Goal: Information Seeking & Learning: Find specific fact

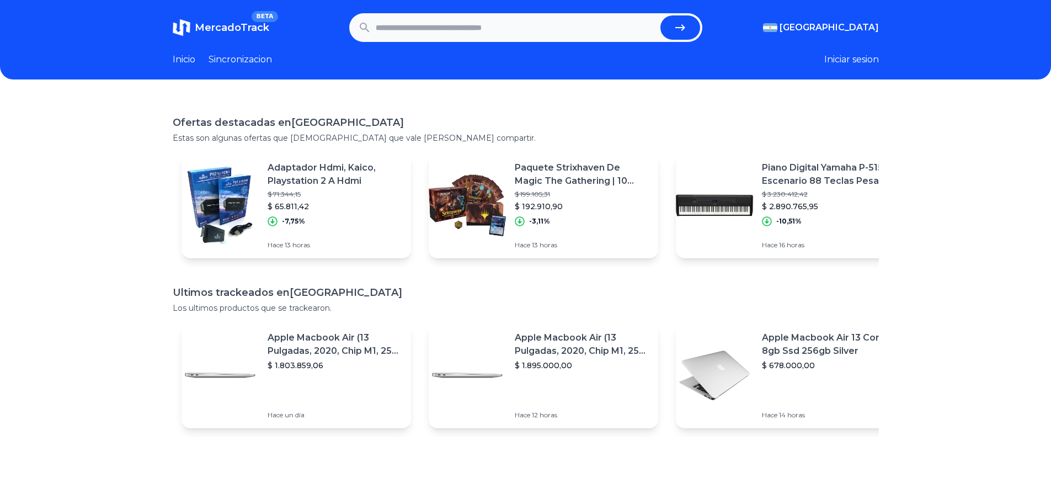
click at [411, 32] on input "text" at bounding box center [516, 27] width 280 height 24
type input "******"
click at [661, 15] on button "submit" at bounding box center [681, 27] width 40 height 24
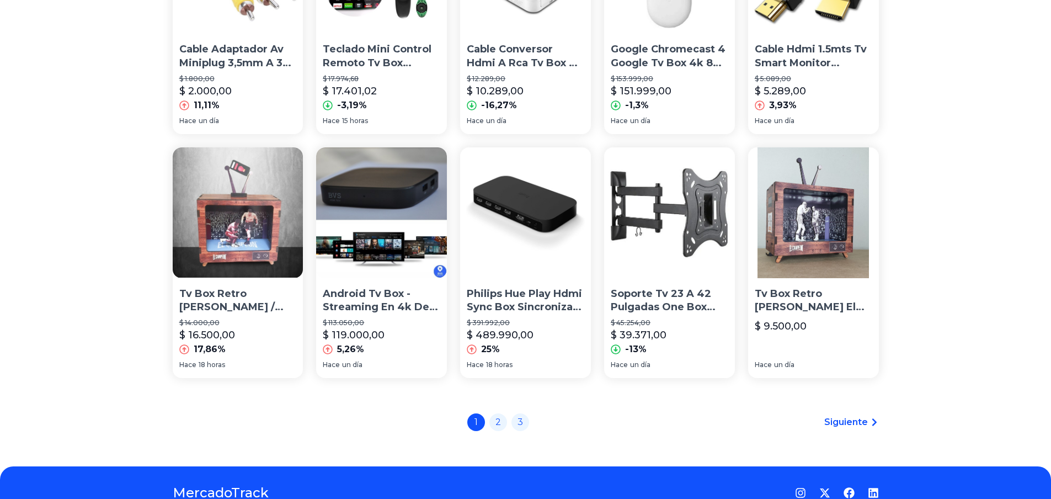
scroll to position [717, 0]
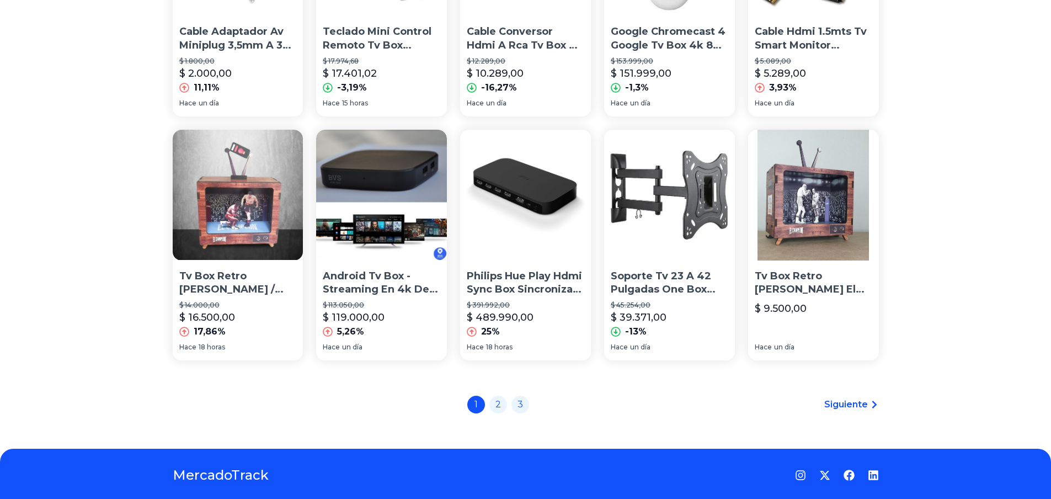
click at [377, 176] on img at bounding box center [381, 195] width 131 height 131
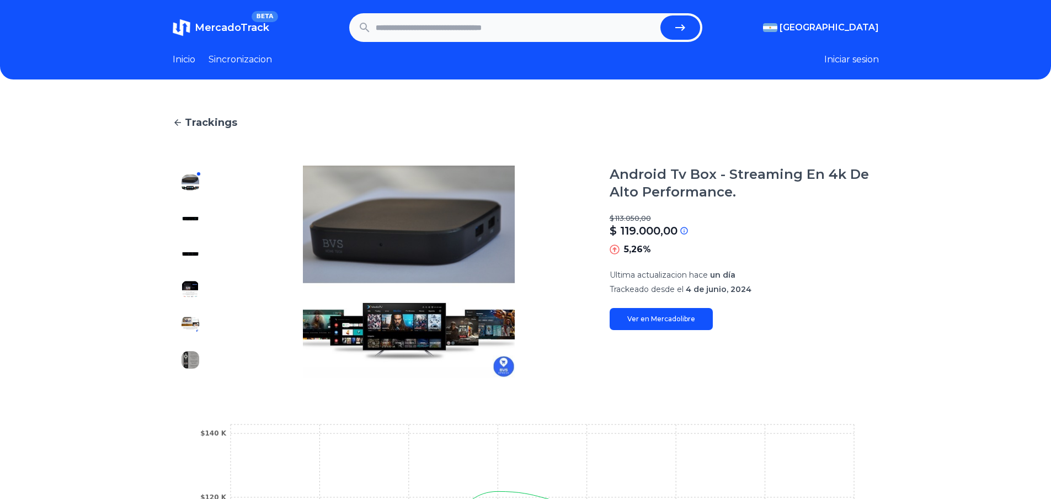
click at [192, 319] on img at bounding box center [191, 325] width 18 height 18
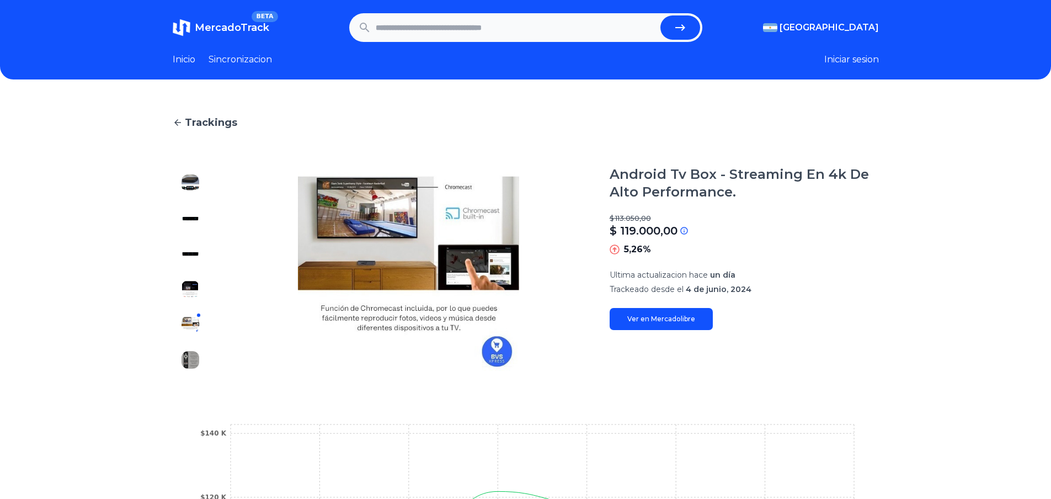
click at [187, 280] on button at bounding box center [191, 289] width 18 height 18
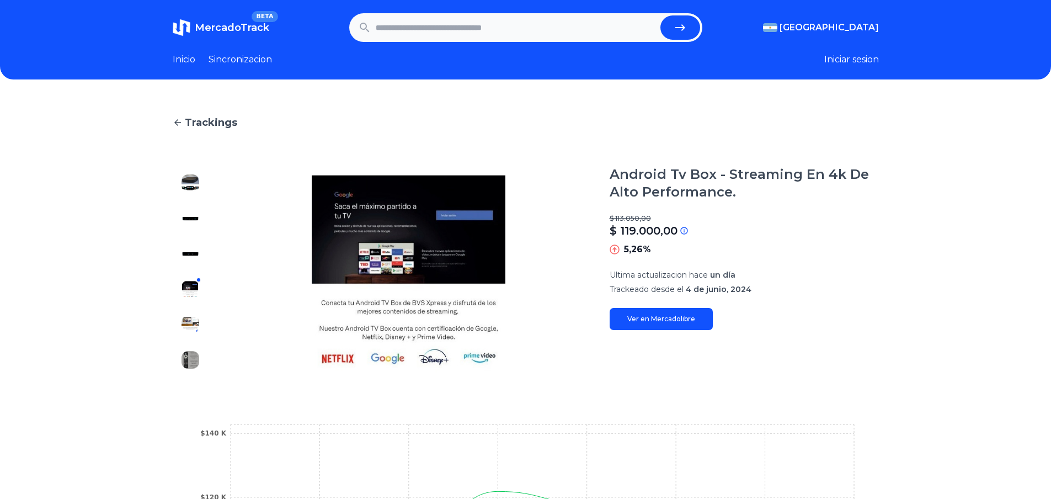
click at [196, 358] on img at bounding box center [191, 360] width 18 height 18
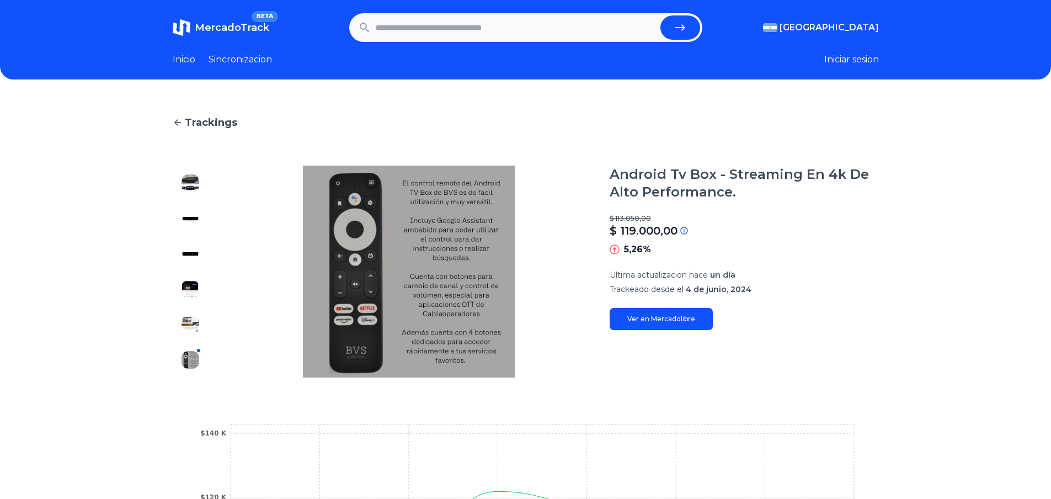
click at [194, 337] on div at bounding box center [190, 272] width 35 height 212
type input "******"
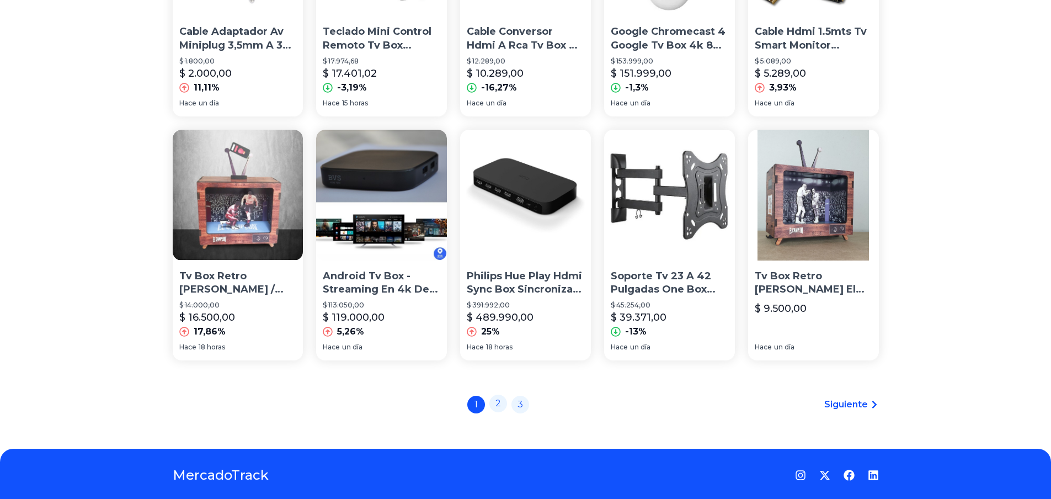
click at [507, 400] on link "2" at bounding box center [499, 404] width 18 height 18
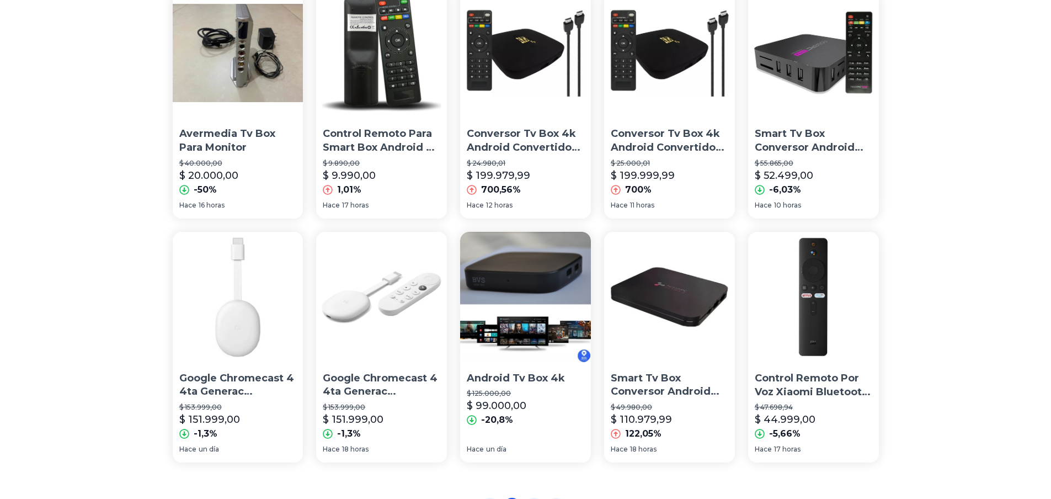
scroll to position [751, 0]
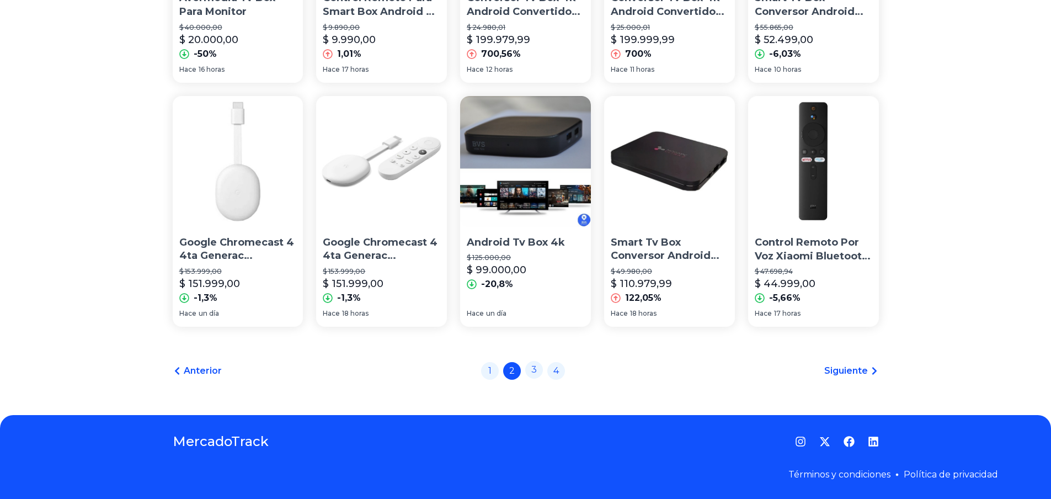
click at [538, 371] on link "3" at bounding box center [534, 370] width 18 height 18
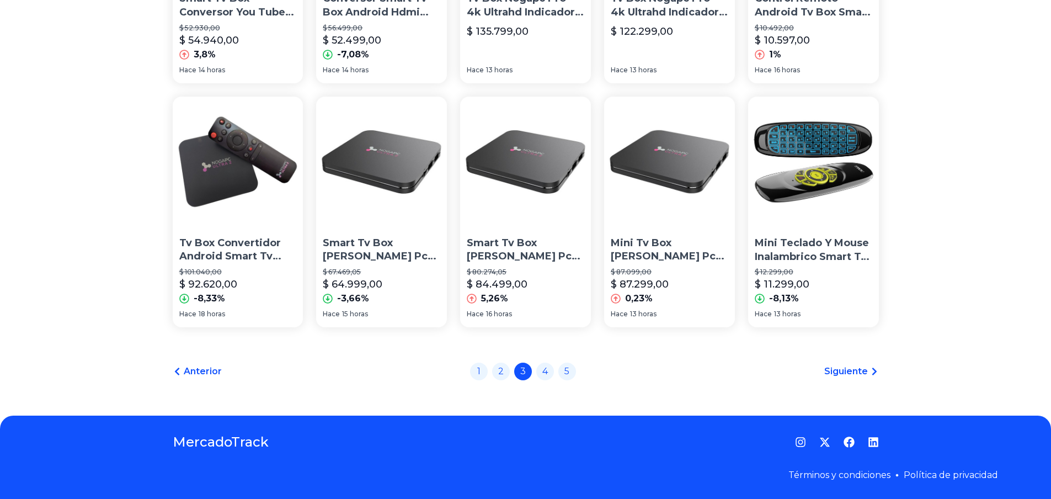
scroll to position [751, 0]
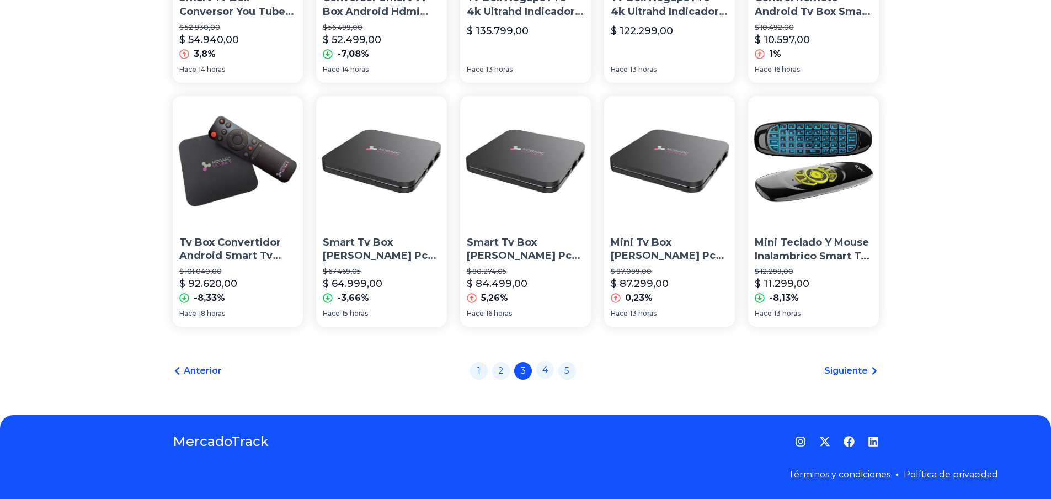
click at [551, 366] on link "4" at bounding box center [545, 370] width 18 height 18
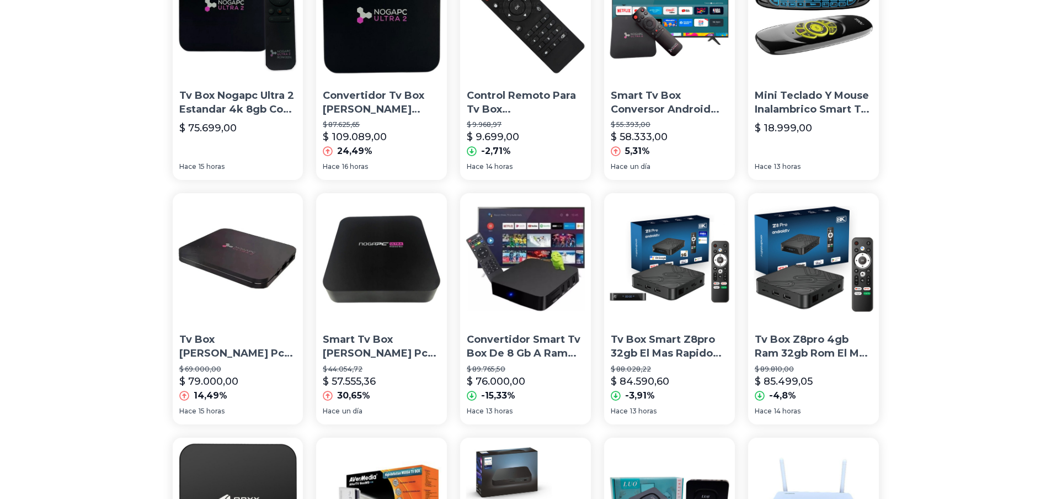
scroll to position [221, 0]
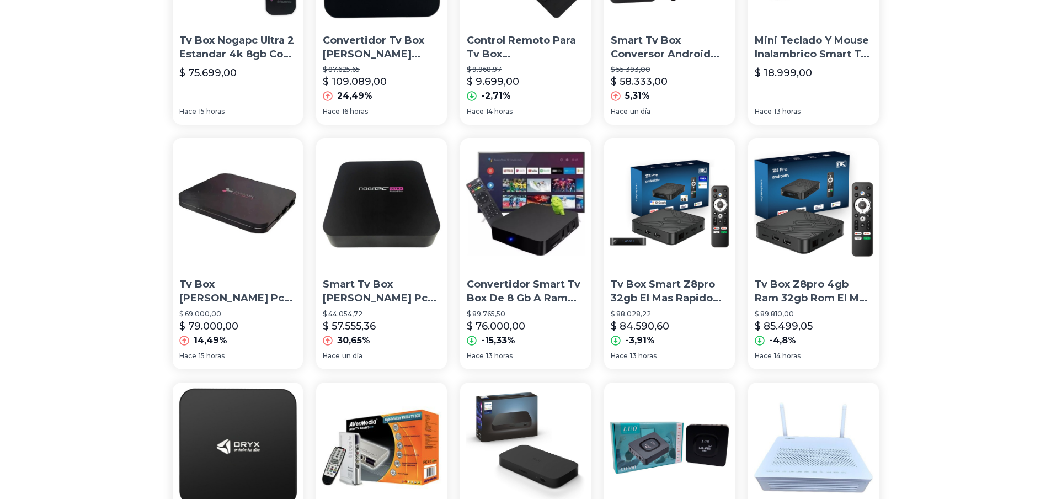
click at [800, 291] on p "Tv Box Z8pro 4gb Ram 32gb Rom El Mas Rapido Todas Las Apps!!" at bounding box center [814, 292] width 118 height 28
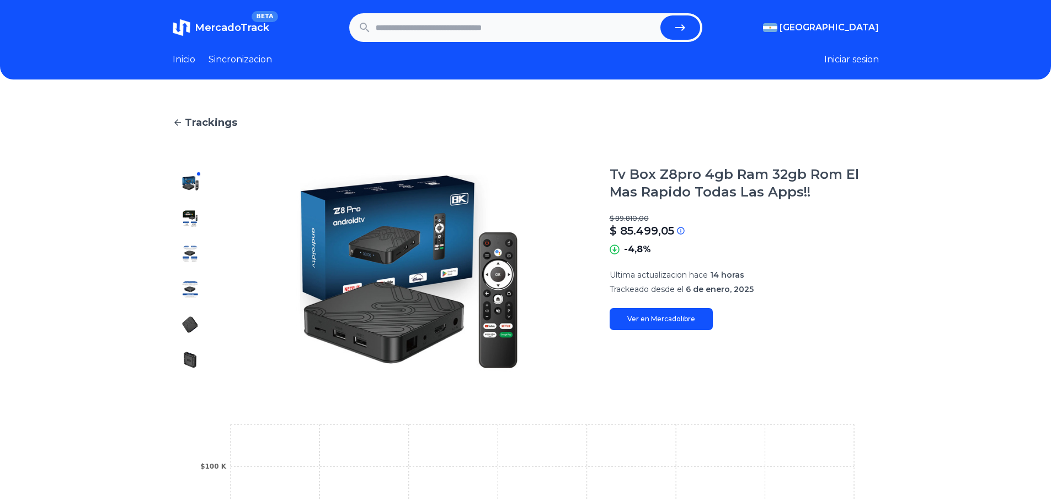
click at [659, 315] on link "Ver en Mercadolibre" at bounding box center [661, 319] width 103 height 22
drag, startPoint x: 612, startPoint y: 164, endPoint x: 808, endPoint y: 168, distance: 196.0
click at [832, 168] on main "Trackings Tv Box Z8pro 4gb Ram 32gb Rom El Mas Rapido Todas Las Apps!! $ 89.810…" at bounding box center [526, 403] width 706 height 577
drag, startPoint x: 806, startPoint y: 168, endPoint x: 837, endPoint y: 177, distance: 32.1
click at [800, 164] on main "Trackings Tv Box Z8pro 4gb Ram 32gb Rom El Mas Rapido Todas Las Apps!! $ 89.810…" at bounding box center [526, 403] width 706 height 577
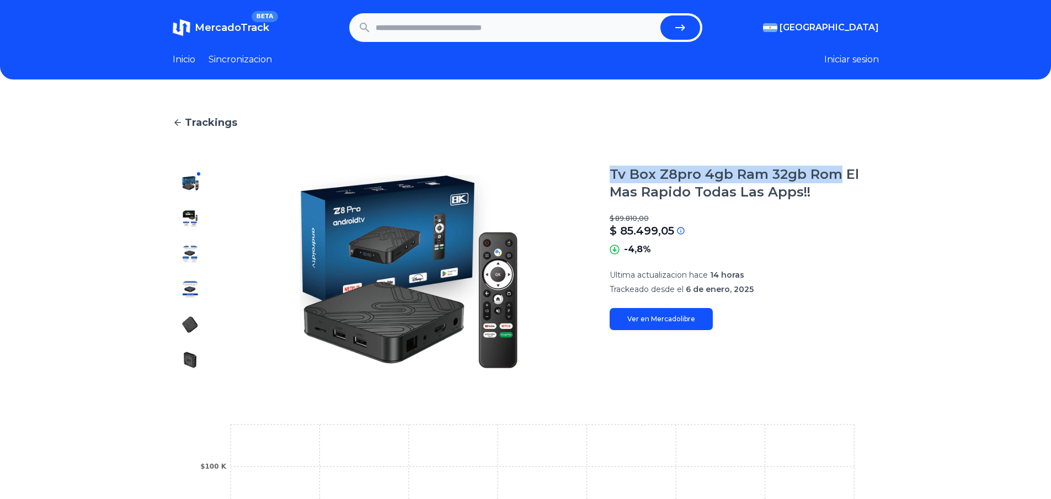
drag, startPoint x: 841, startPoint y: 177, endPoint x: 617, endPoint y: 157, distance: 225.0
click at [617, 157] on main "Trackings Tv Box Z8pro 4gb Ram 32gb Rom El Mas Rapido Todas Las Apps!! $ 89.810…" at bounding box center [526, 403] width 706 height 577
copy h1 "Tv Box Z8pro 4gb Ram 32gb Rom"
